Goal: Book appointment/travel/reservation

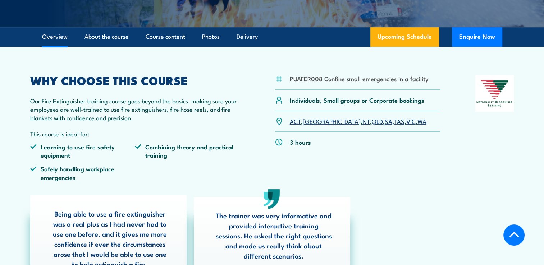
scroll to position [180, 0]
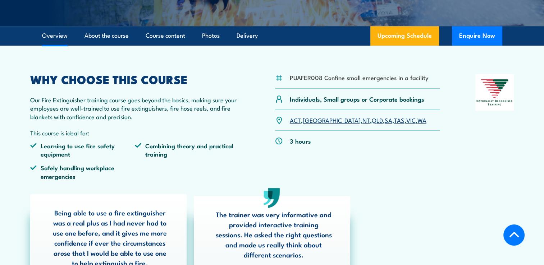
click at [406, 121] on link "VIC" at bounding box center [410, 120] width 9 height 9
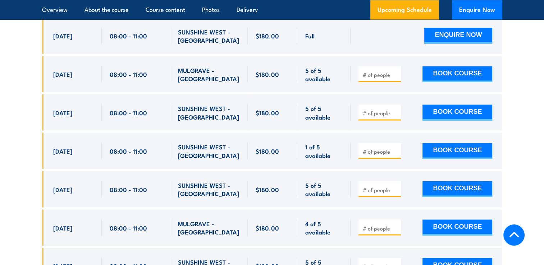
scroll to position [1351, 0]
